Goal: Check status: Check status

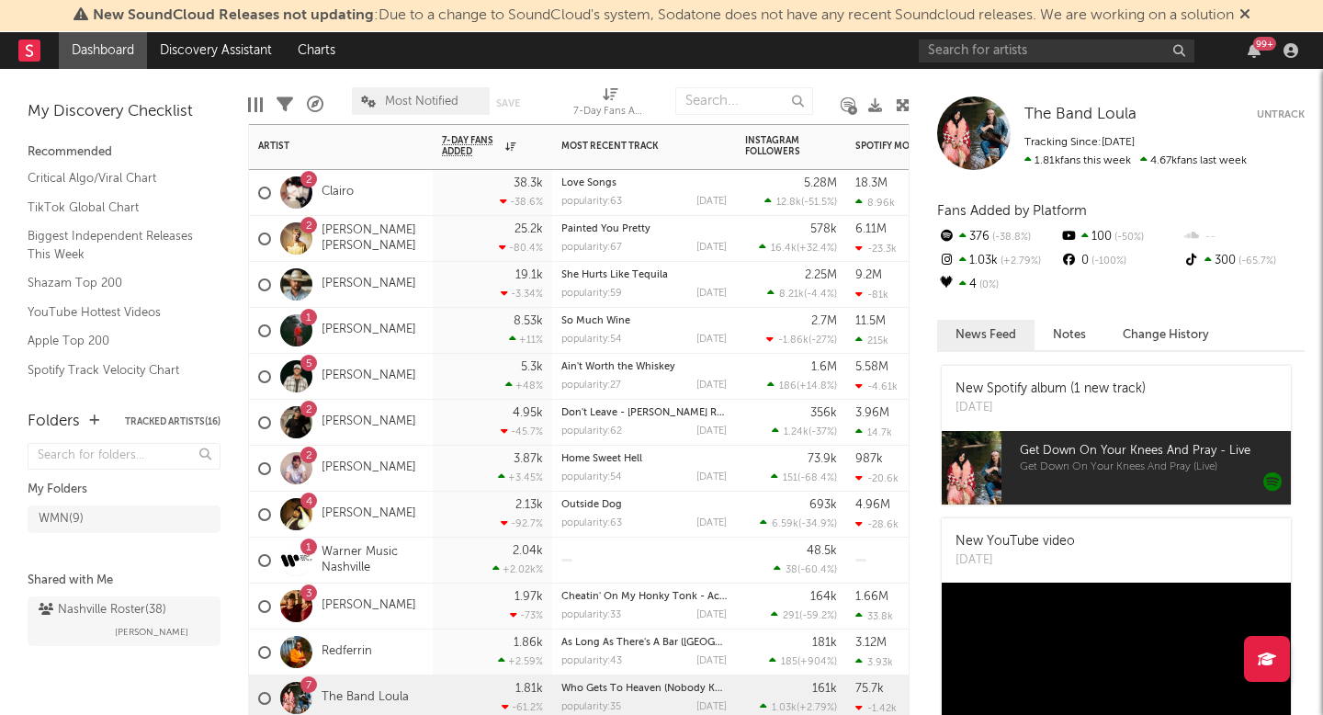
click at [363, 542] on div "1 Warner Music Nashville" at bounding box center [340, 560] width 165 height 53
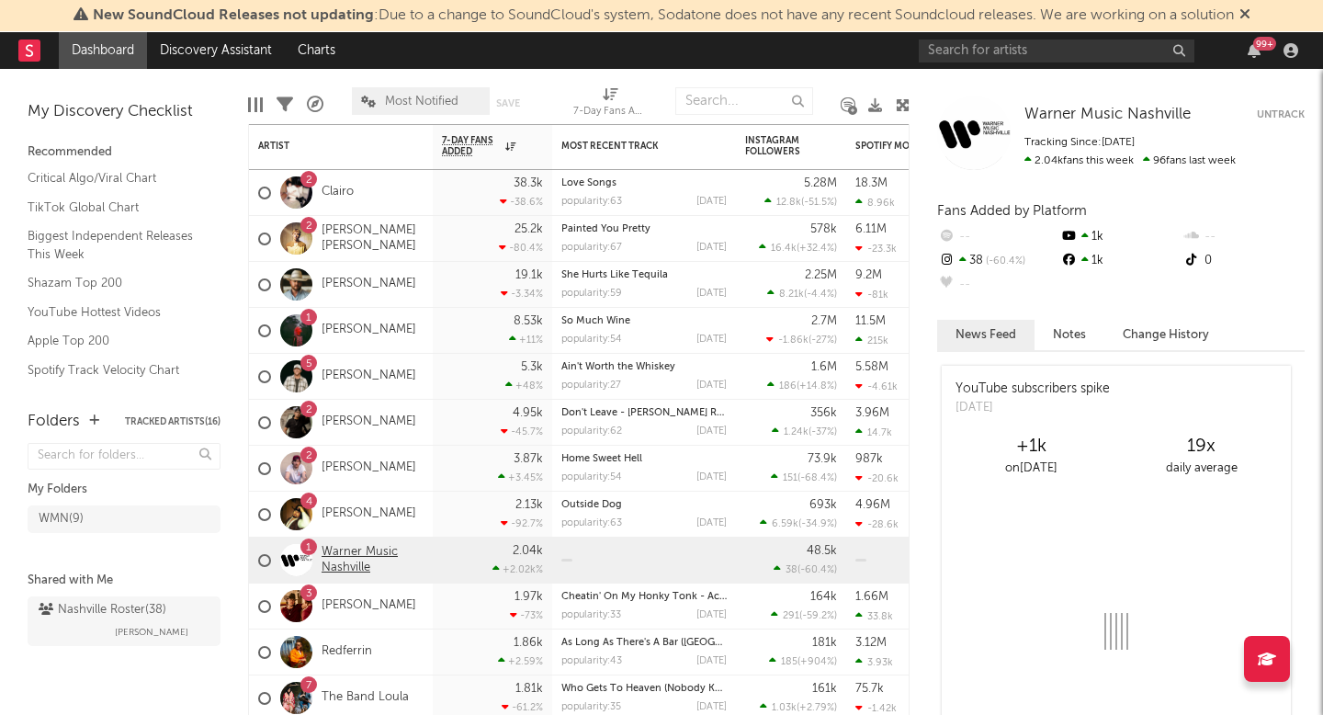
click at [366, 565] on link "Warner Music Nashville" at bounding box center [373, 560] width 102 height 31
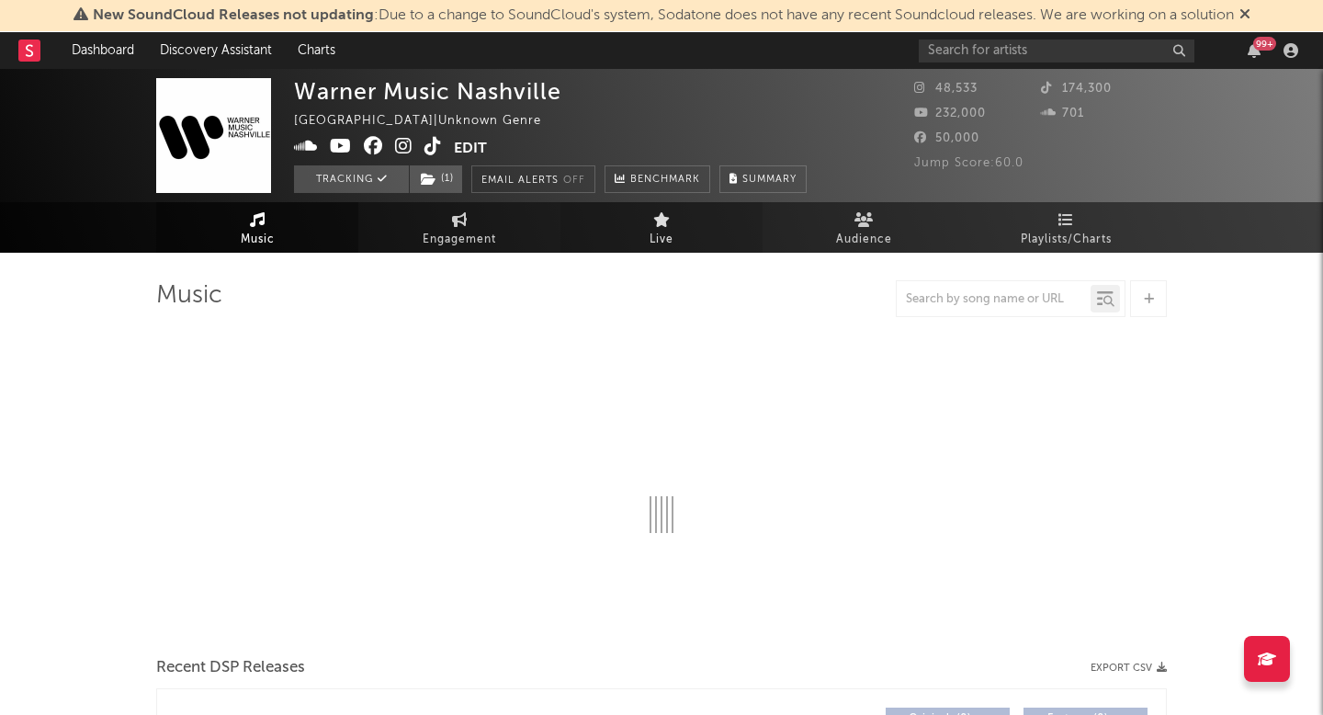
select select "1w"
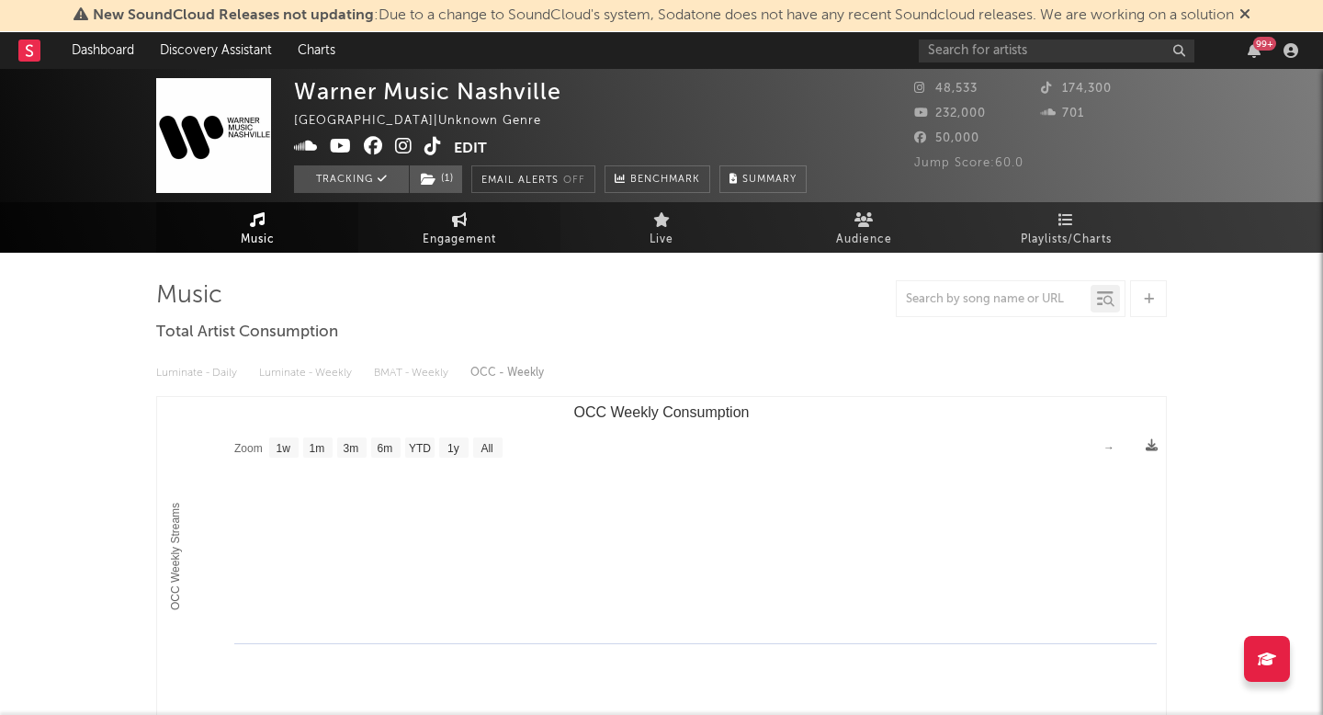
click at [531, 232] on link "Engagement" at bounding box center [459, 227] width 202 height 51
select select "1w"
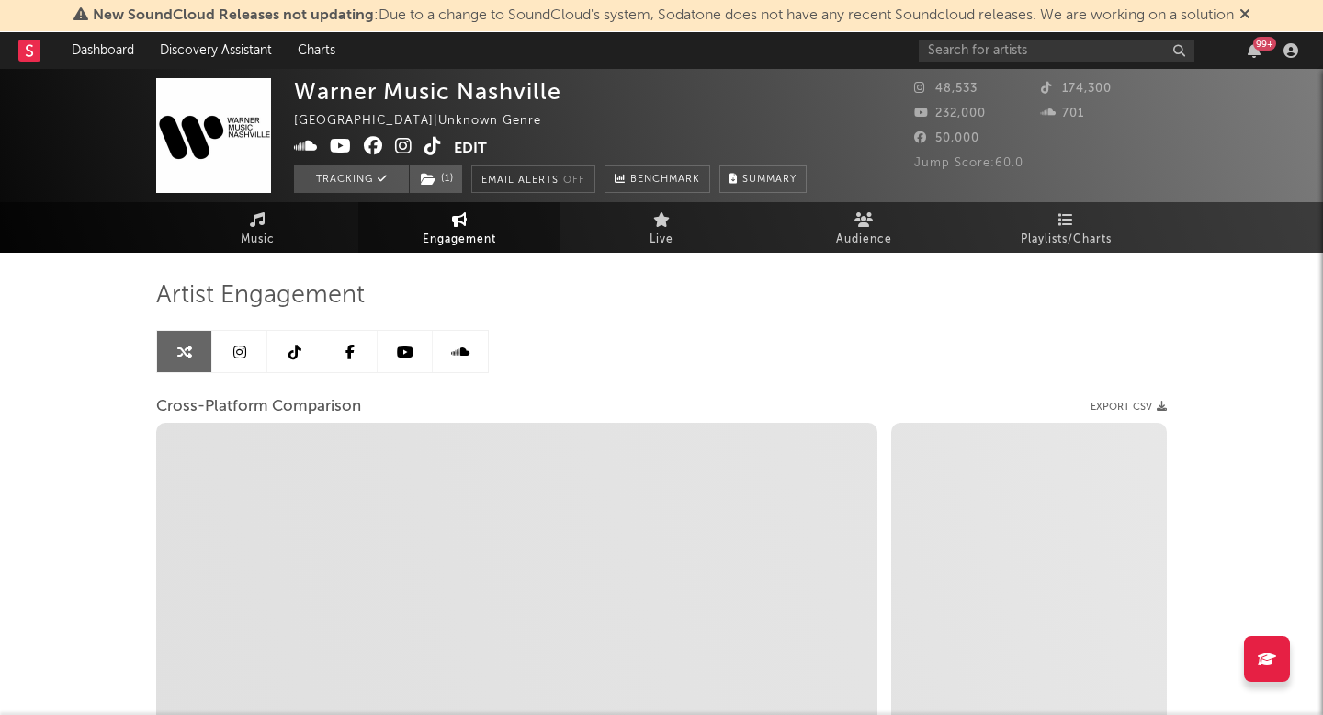
select select "1m"
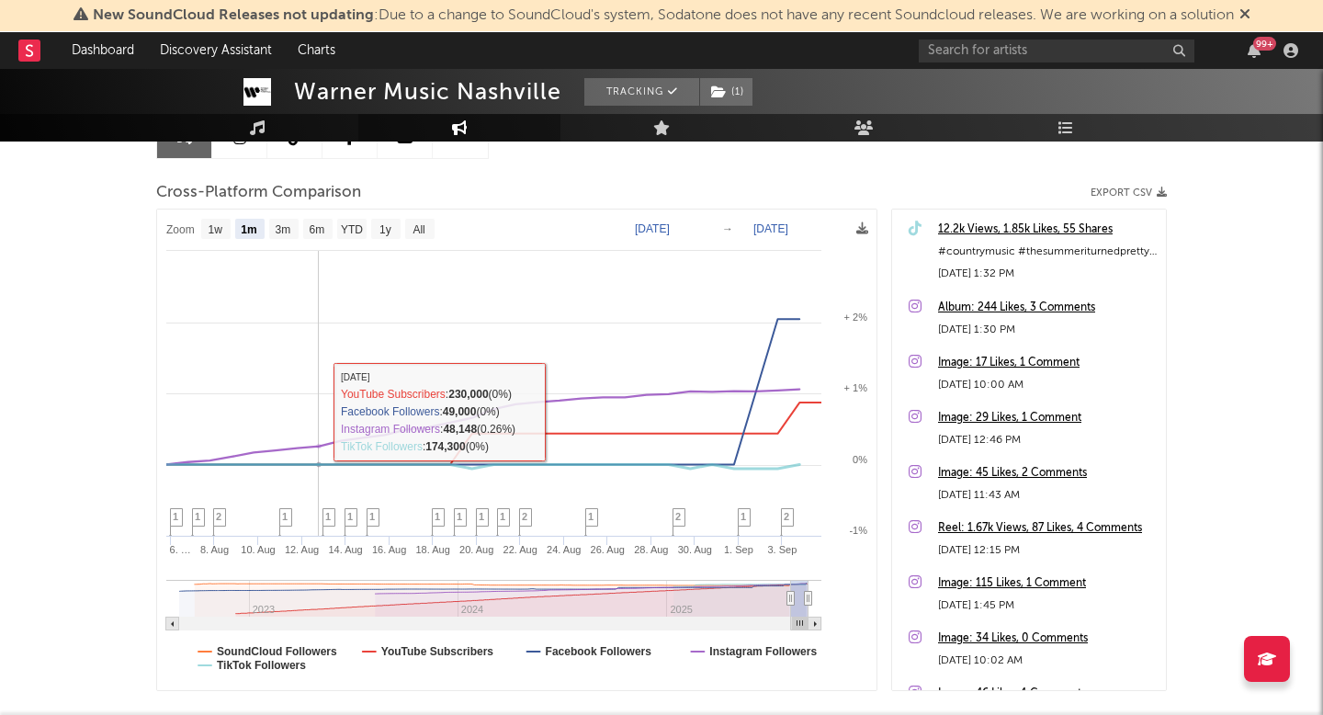
scroll to position [211, 0]
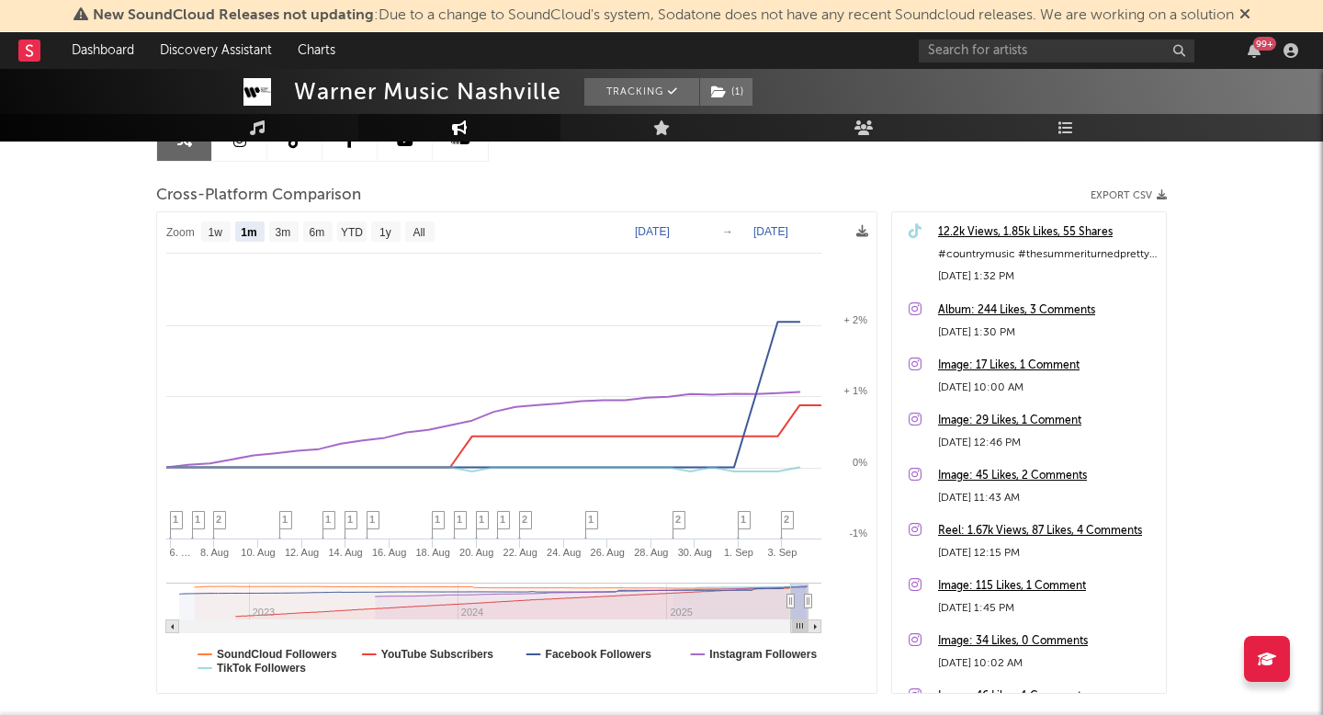
type input "[DATE]"
select select "3m"
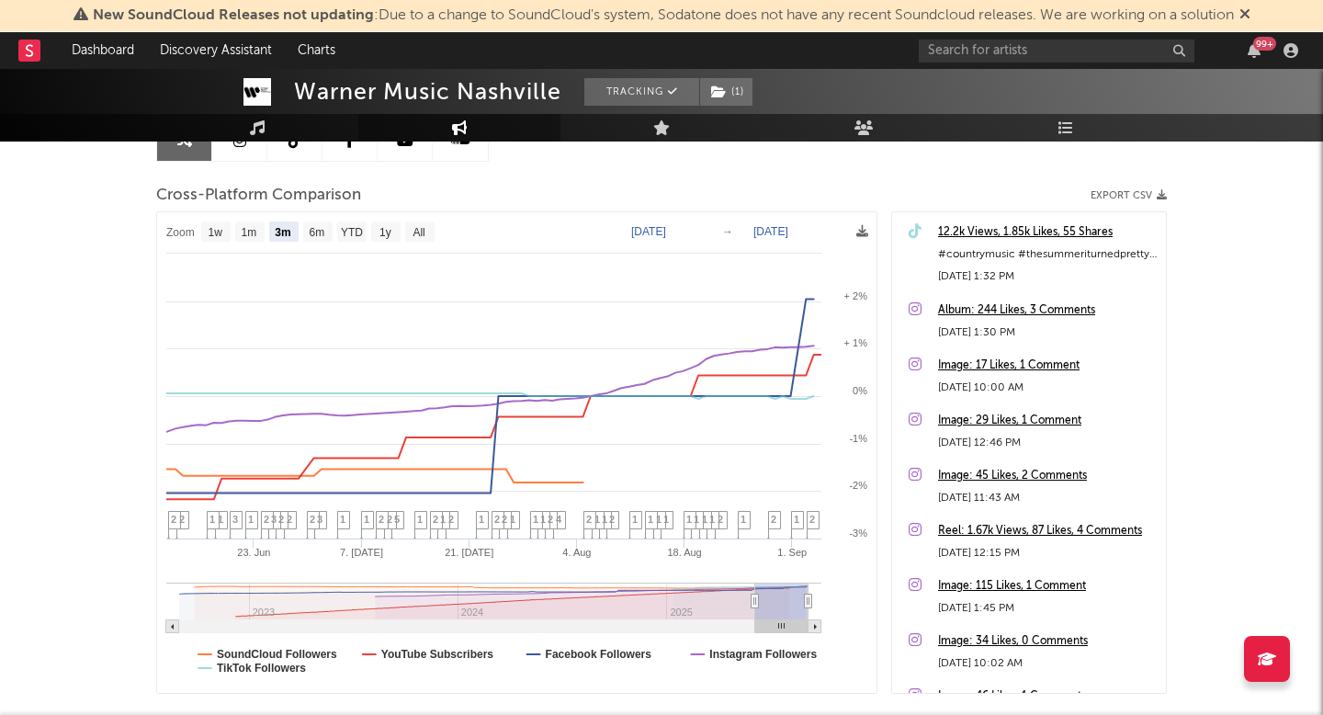
type input "[DATE]"
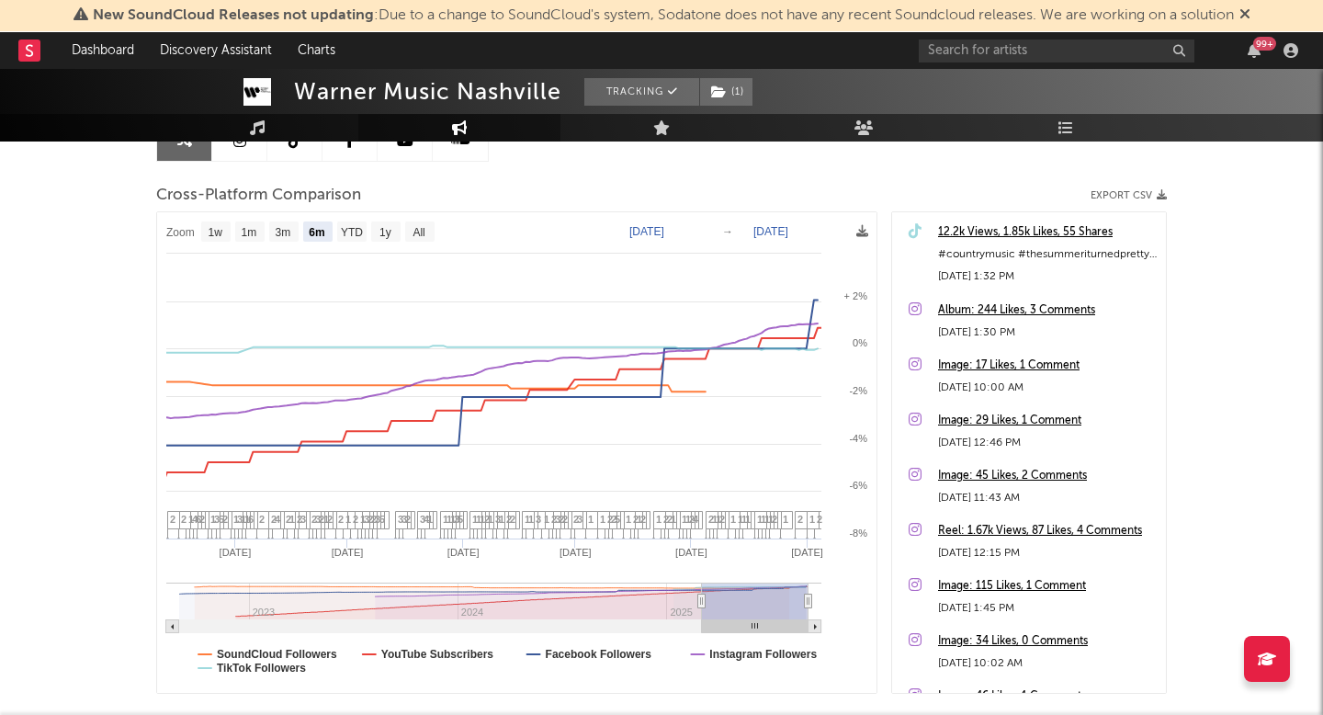
select select "6m"
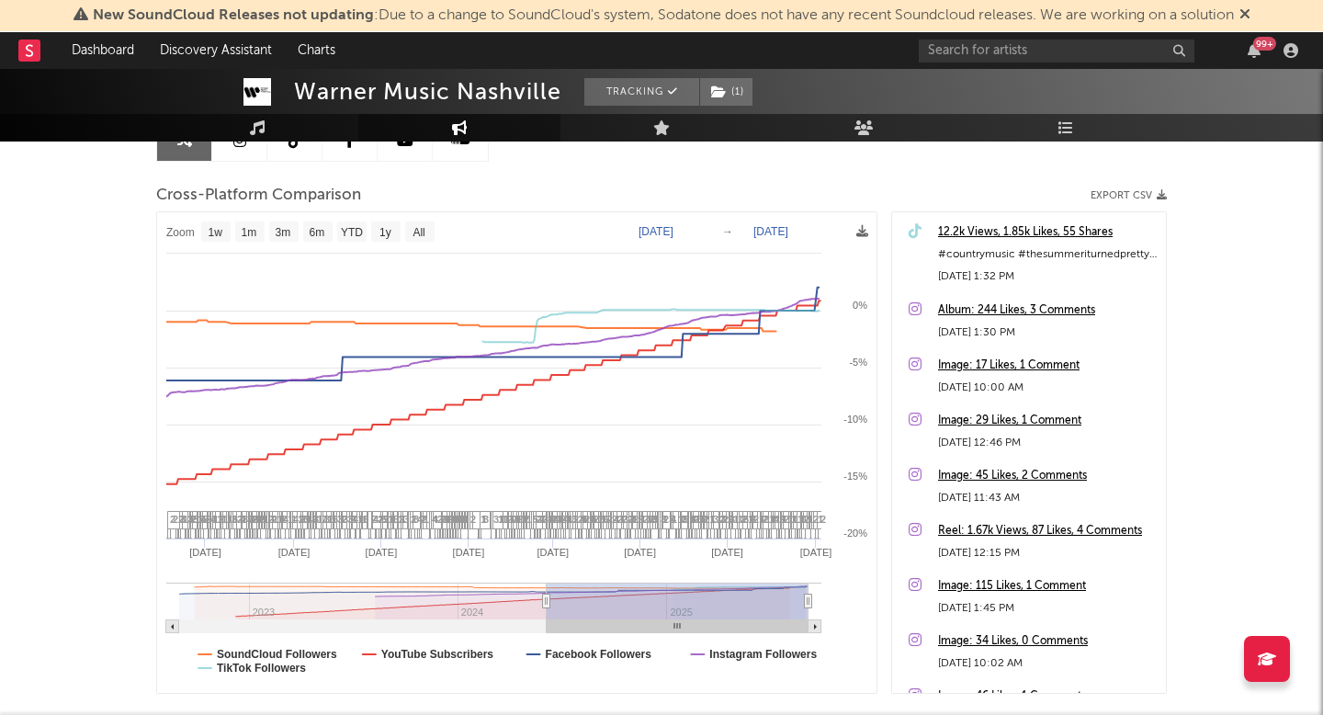
type input "[DATE]"
drag, startPoint x: 787, startPoint y: 600, endPoint x: 546, endPoint y: 606, distance: 241.7
click at [546, 607] on icon at bounding box center [546, 601] width 7 height 14
select select "1w"
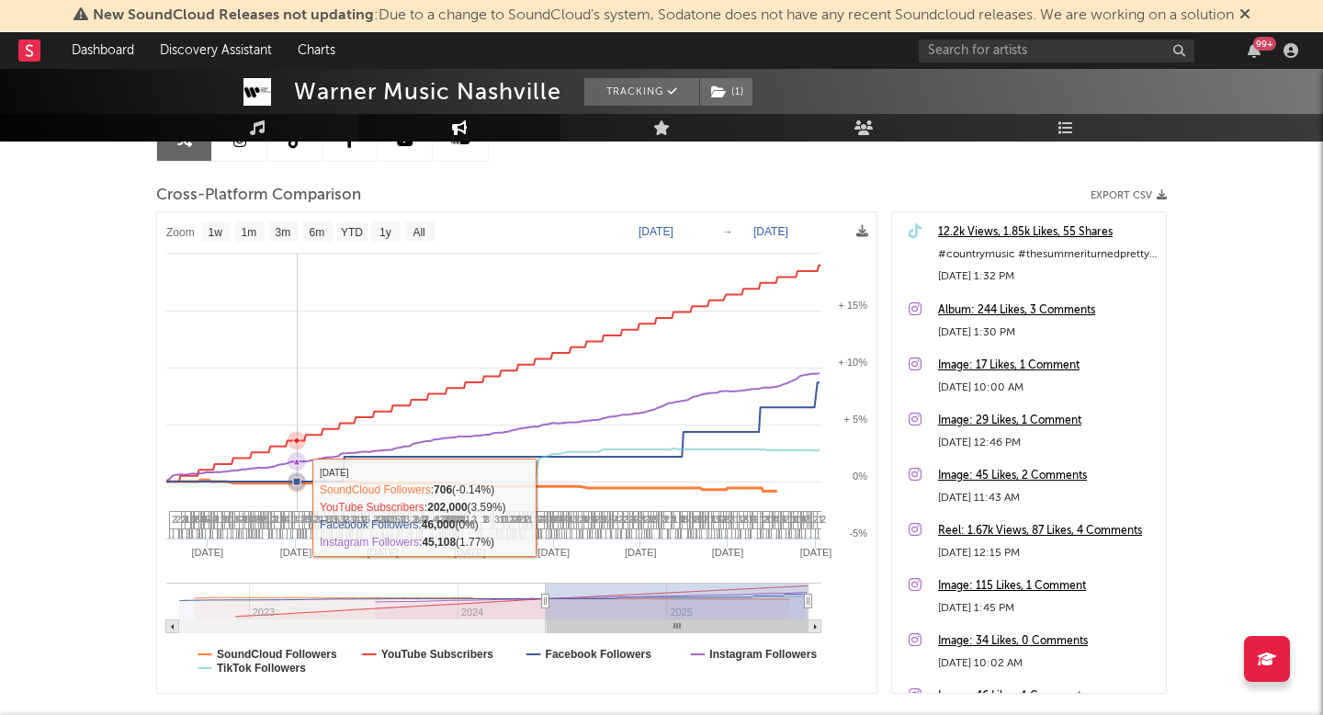
click at [297, 507] on rect at bounding box center [516, 452] width 719 height 481
